Goal: Information Seeking & Learning: Check status

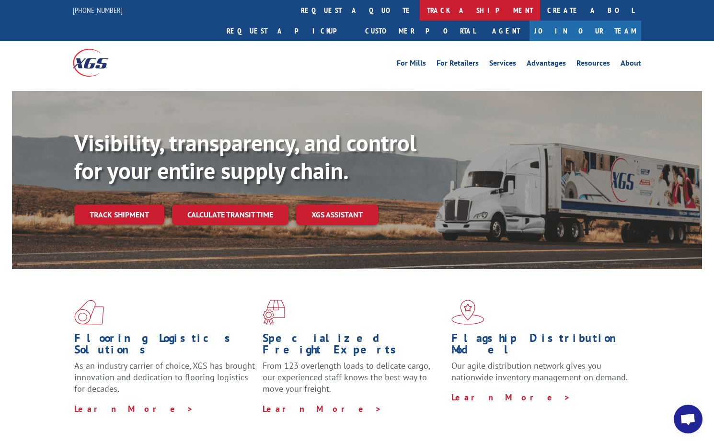
click at [420, 12] on link "track a shipment" at bounding box center [480, 10] width 120 height 21
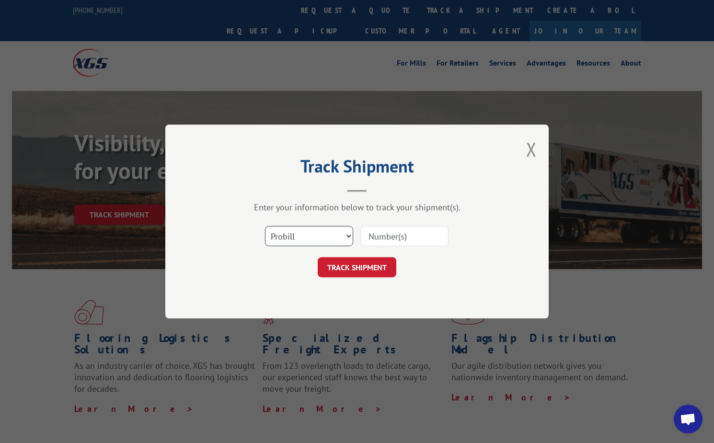
click at [311, 242] on select "Select category... Probill BOL PO" at bounding box center [309, 236] width 88 height 20
select select "bol"
click at [265, 226] on select "Select category... Probill BOL PO" at bounding box center [309, 236] width 88 height 20
click at [376, 238] on input at bounding box center [404, 236] width 88 height 20
type input "6802724"
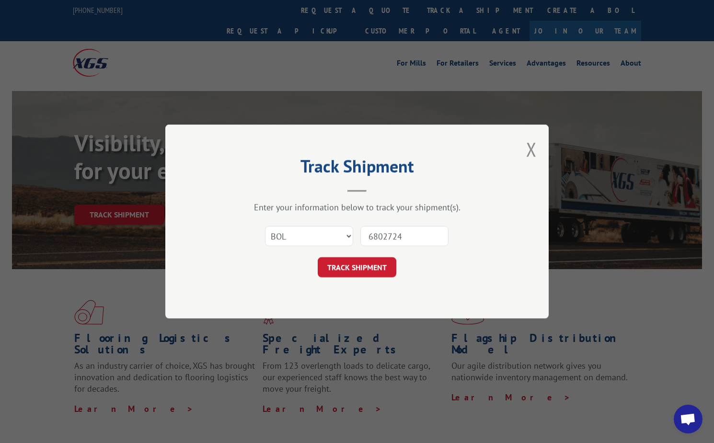
click button "TRACK SHIPMENT" at bounding box center [357, 267] width 79 height 20
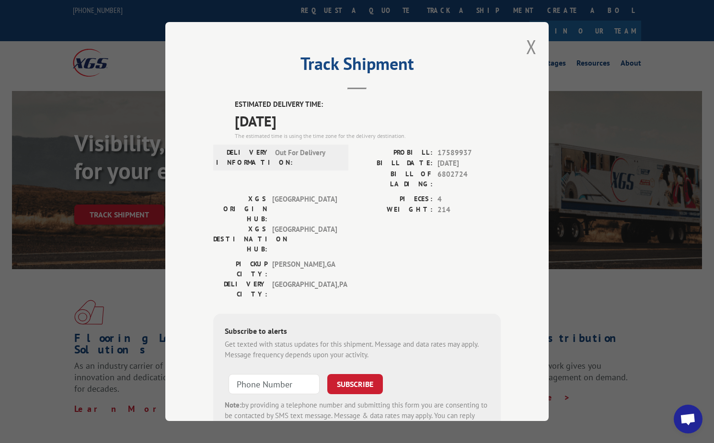
click at [520, 50] on div "Track Shipment ESTIMATED DELIVERY TIME: [DATE] The estimated time is using the …" at bounding box center [356, 221] width 383 height 399
click at [531, 50] on button "Close modal" at bounding box center [531, 46] width 11 height 25
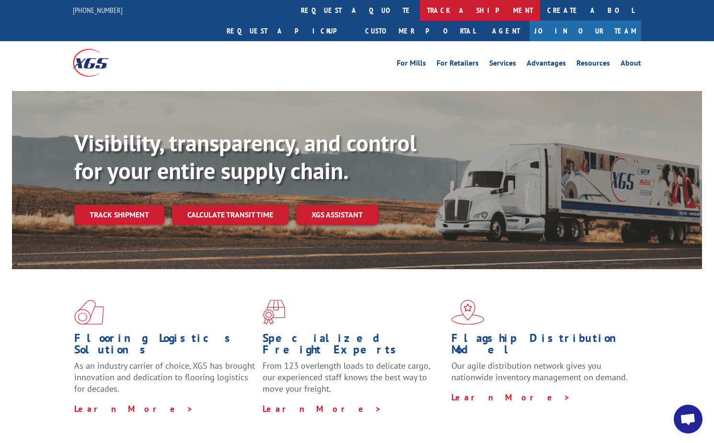
click at [420, 11] on link "track a shipment" at bounding box center [480, 10] width 120 height 21
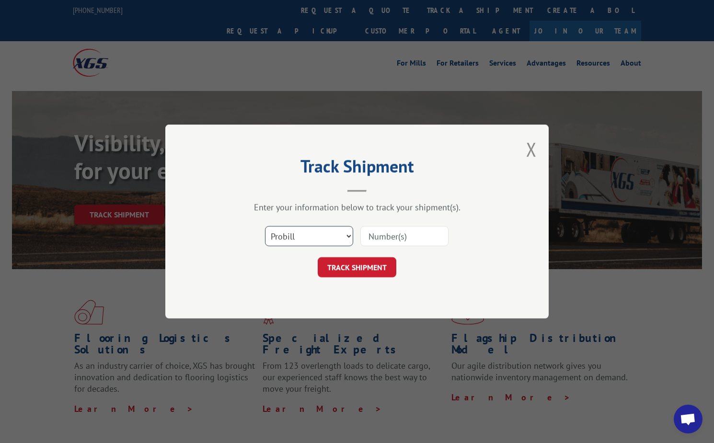
click at [321, 241] on select "Select category... Probill BOL PO" at bounding box center [309, 236] width 88 height 20
select select "bol"
click at [265, 226] on select "Select category... Probill BOL PO" at bounding box center [309, 236] width 88 height 20
click at [396, 239] on input at bounding box center [404, 236] width 88 height 20
type input "6002490"
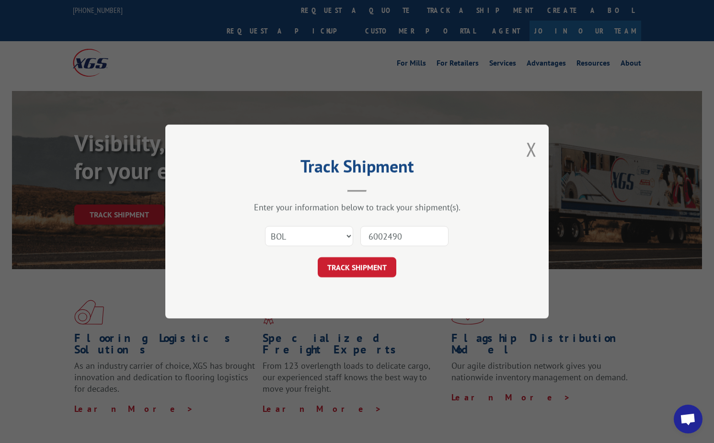
click button "TRACK SHIPMENT" at bounding box center [357, 267] width 79 height 20
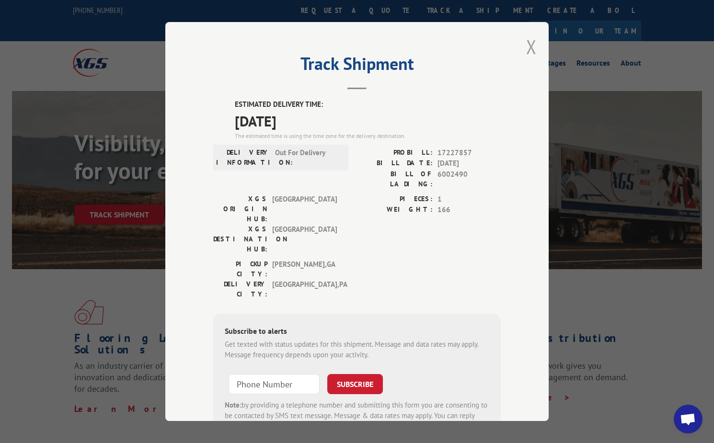
click at [526, 45] on button "Close modal" at bounding box center [531, 46] width 11 height 25
